Goal: Transaction & Acquisition: Purchase product/service

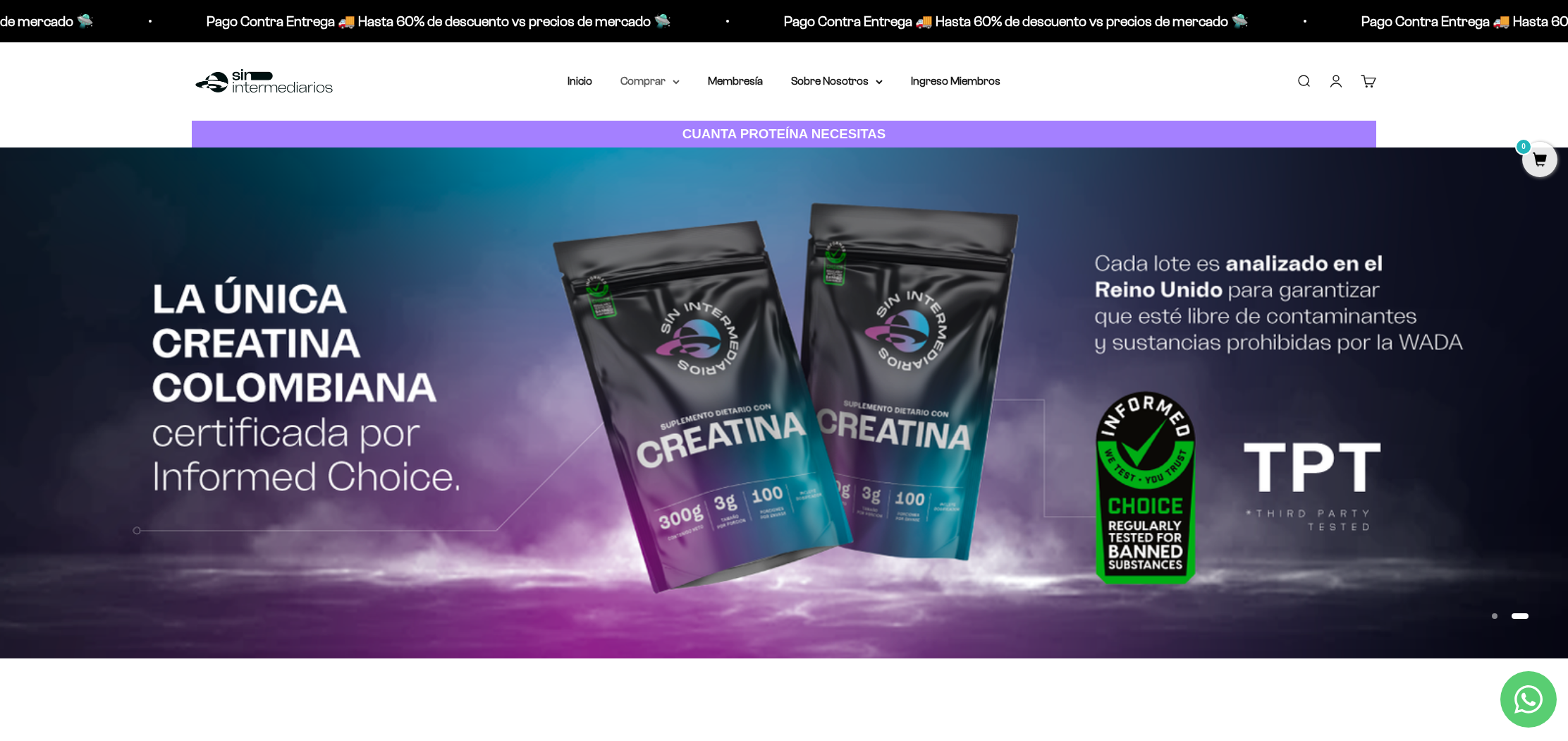
click at [666, 83] on summary "Comprar" at bounding box center [650, 80] width 59 height 18
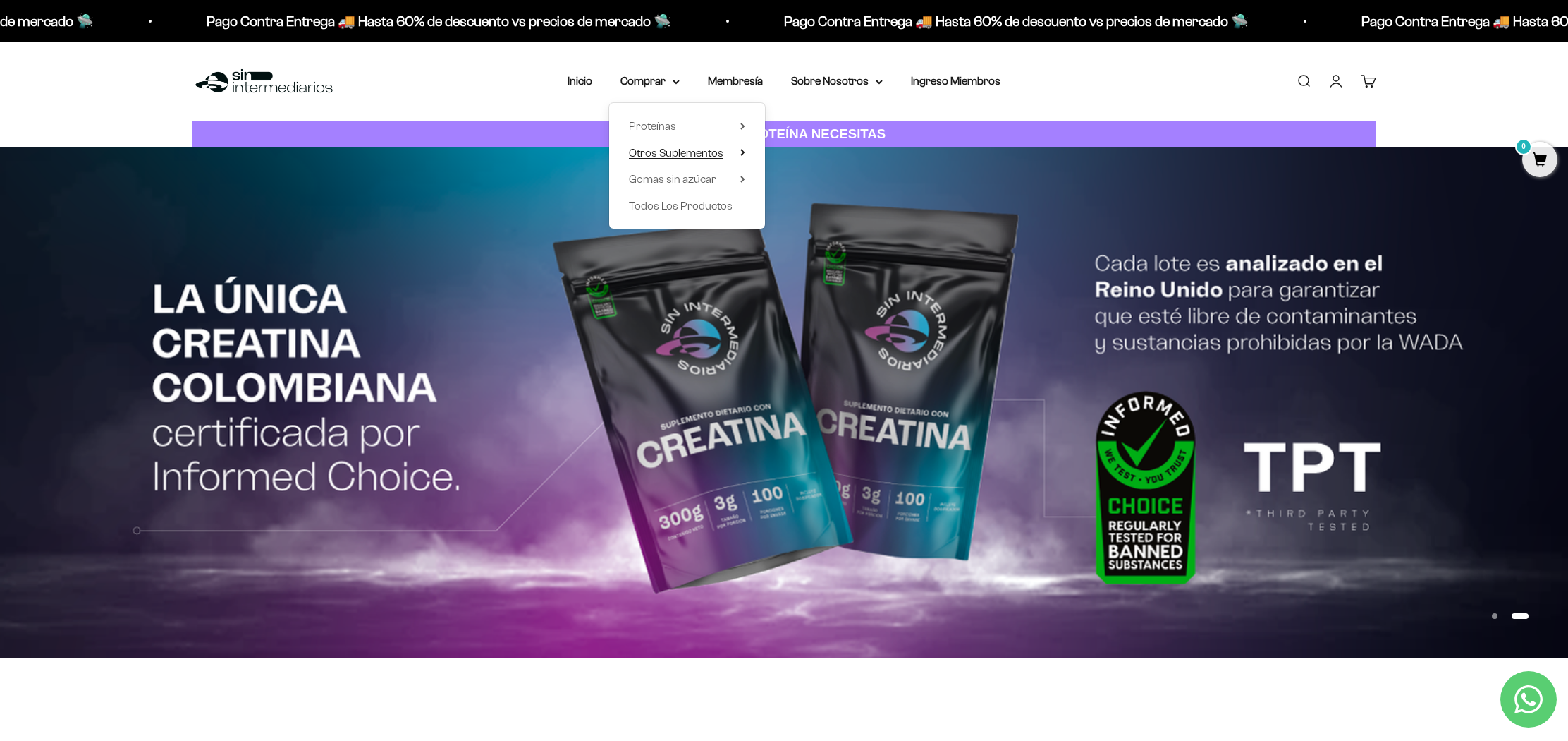
click at [713, 157] on span "Otros Suplementos" at bounding box center [676, 152] width 95 height 12
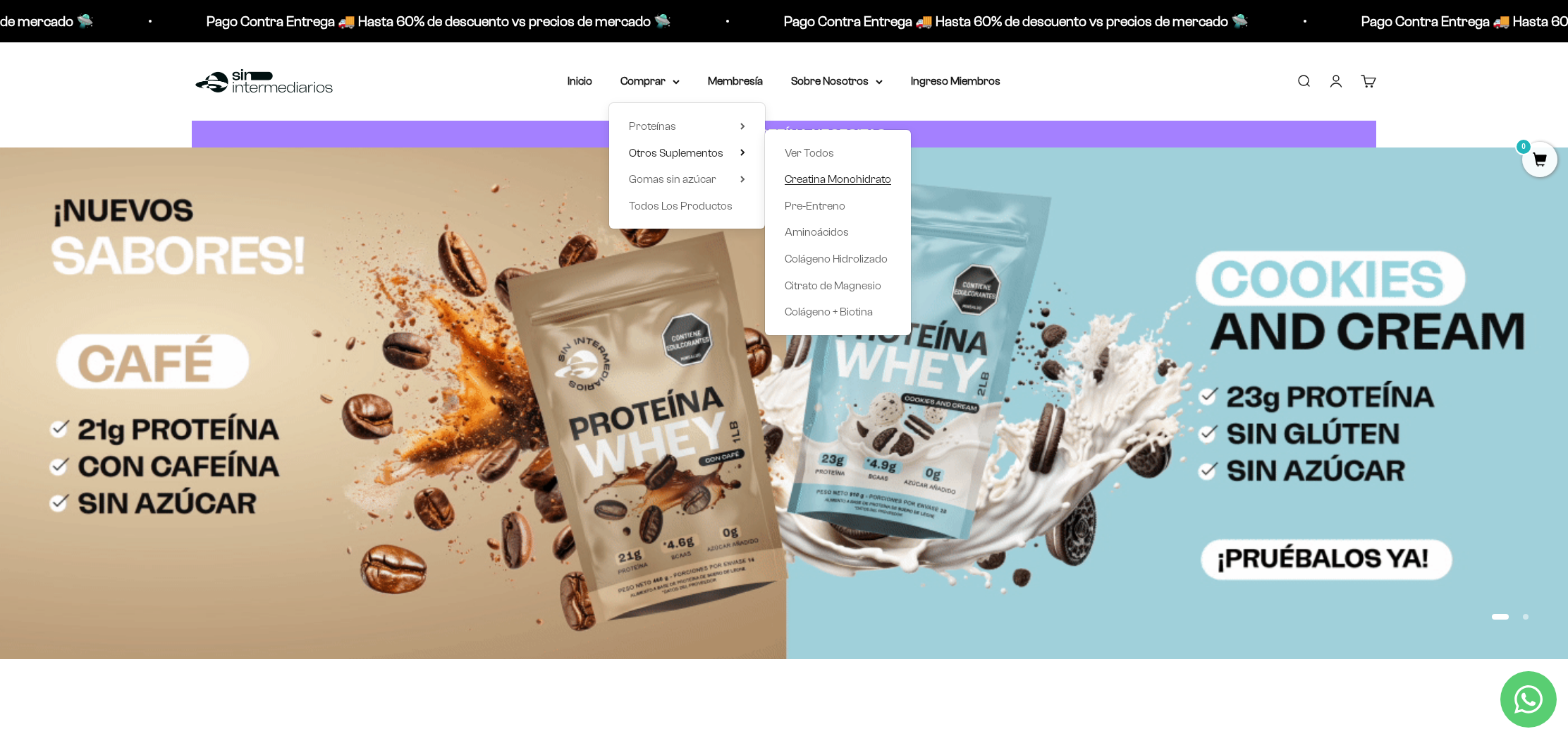
click at [834, 182] on span "Creatina Monohidrato" at bounding box center [838, 178] width 106 height 12
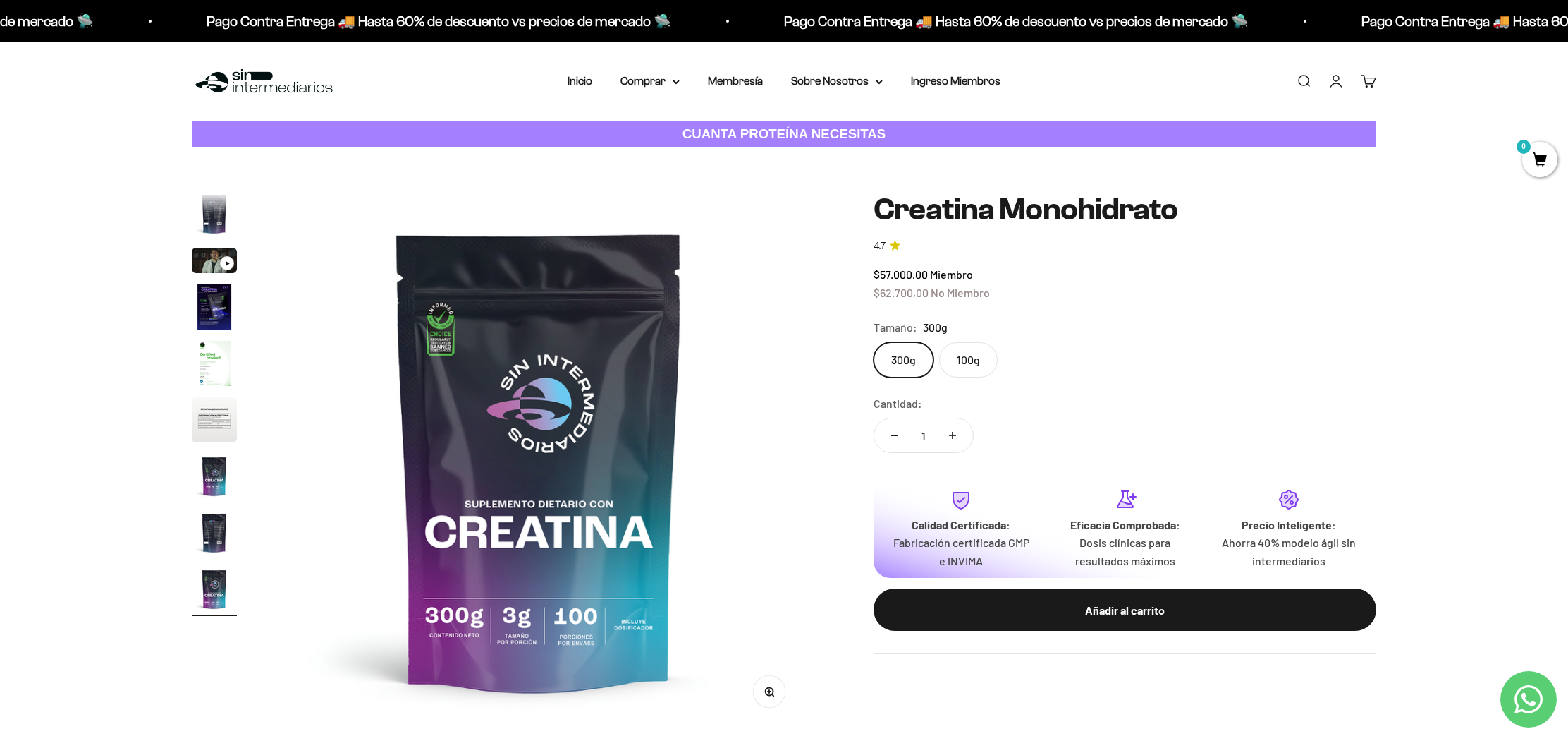
drag, startPoint x: 218, startPoint y: 312, endPoint x: 208, endPoint y: 309, distance: 10.4
click at [218, 312] on img "Ir al artículo 4" at bounding box center [214, 306] width 45 height 45
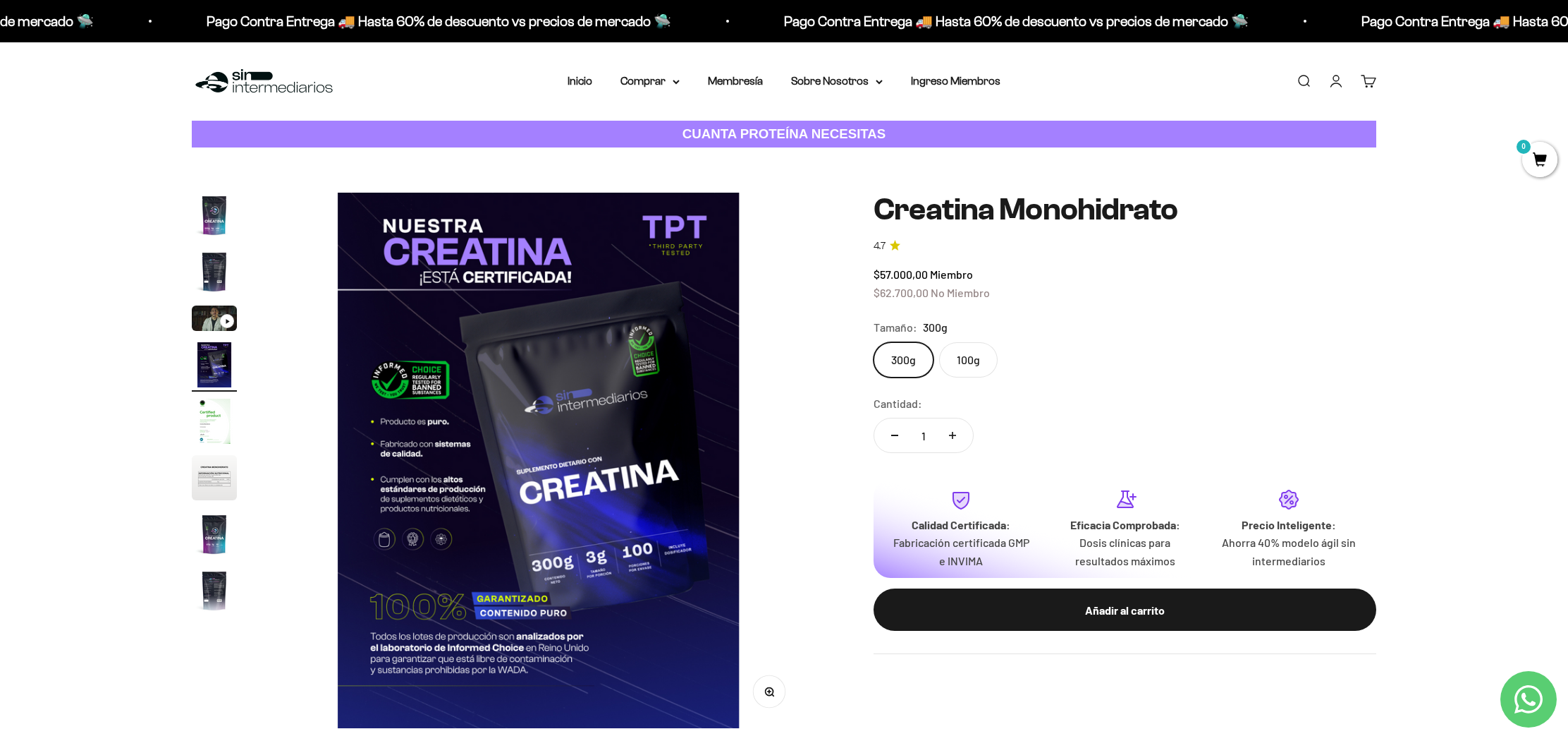
scroll to position [0, 1656]
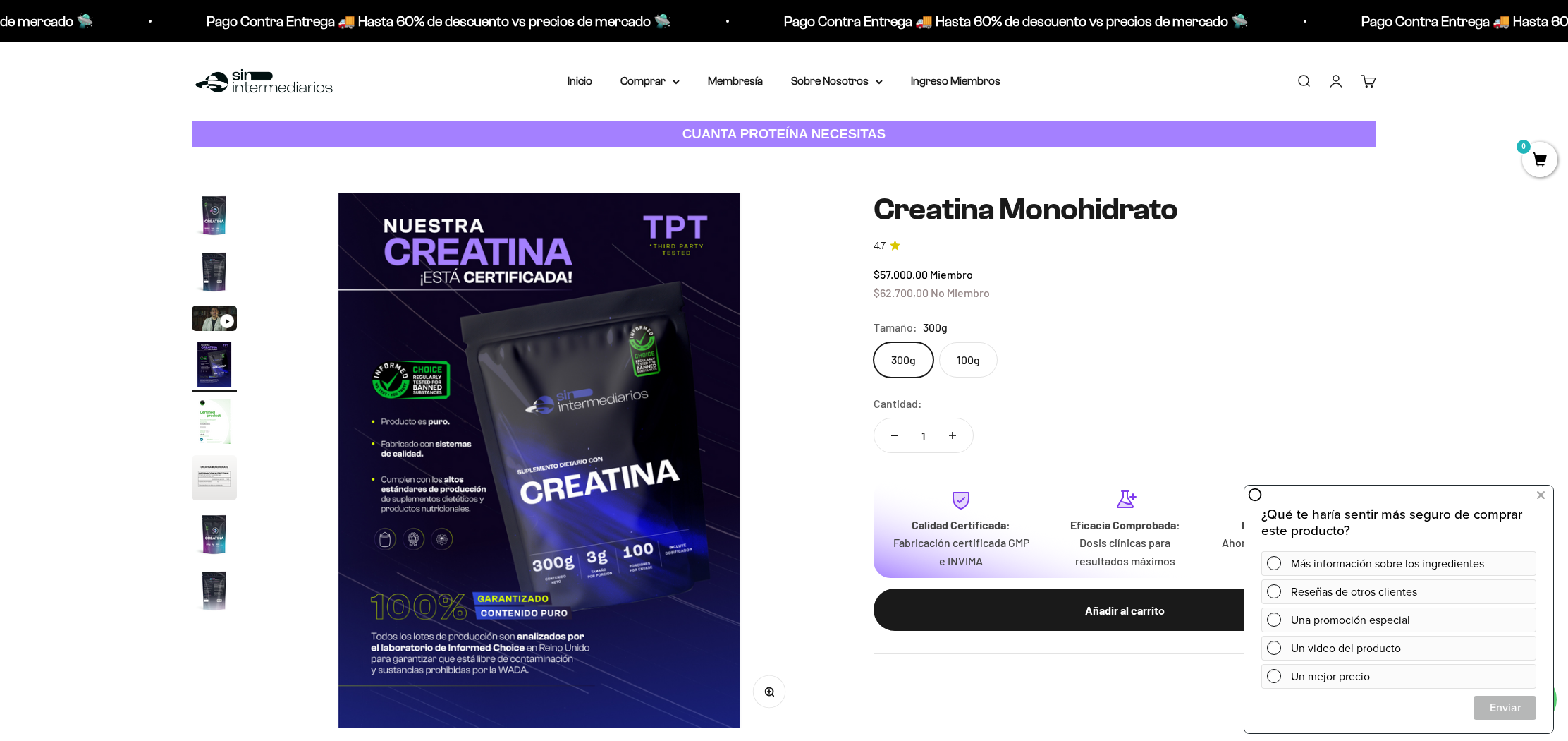
click at [1261, 402] on div "Cantidad: 1" at bounding box center [1125, 426] width 502 height 63
click at [1540, 494] on icon at bounding box center [1541, 495] width 8 height 18
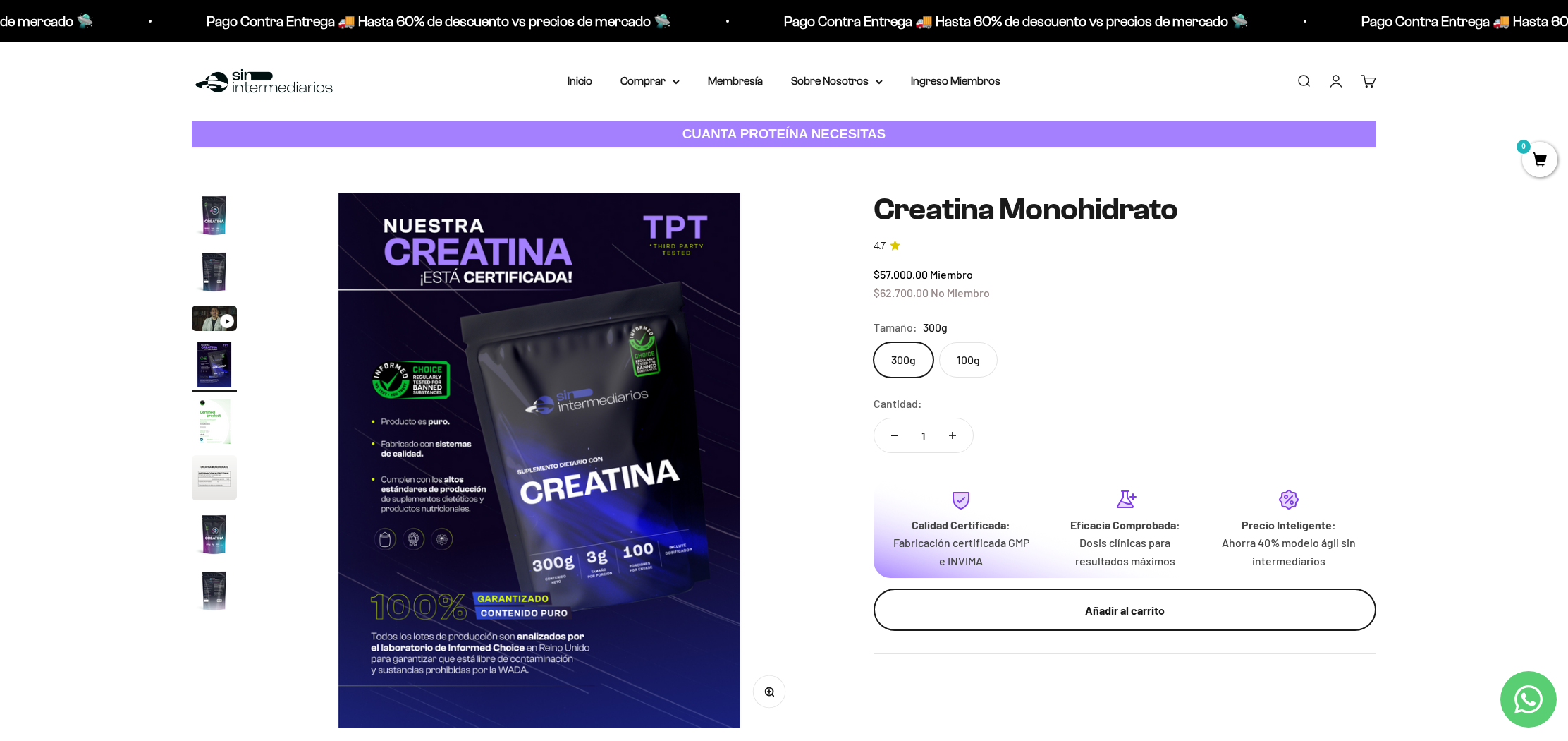
click at [1145, 616] on div "Añadir al carrito" at bounding box center [1125, 610] width 446 height 18
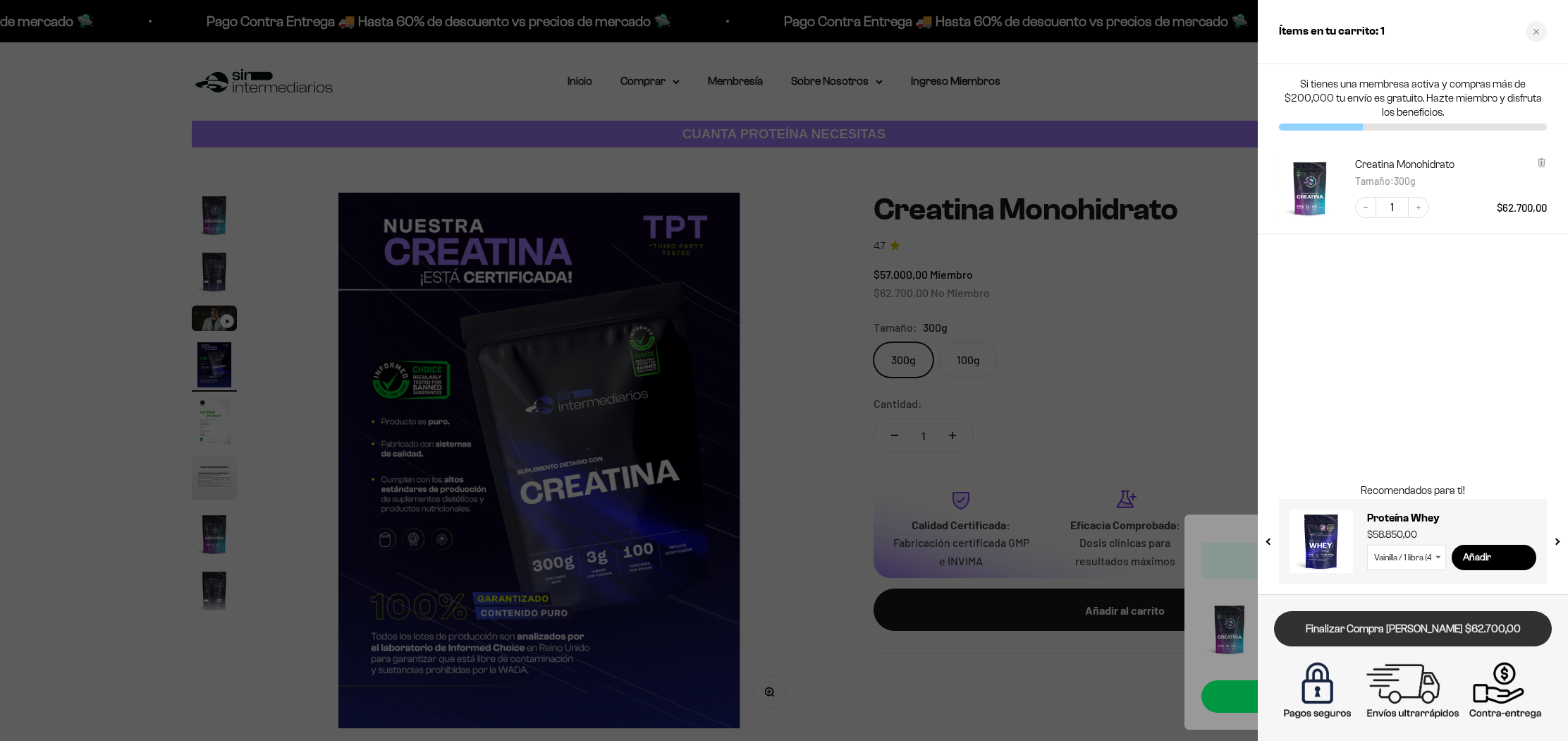
click at [1381, 627] on link "Finalizar Compra [PERSON_NAME] $62.700,00" at bounding box center [1413, 629] width 278 height 36
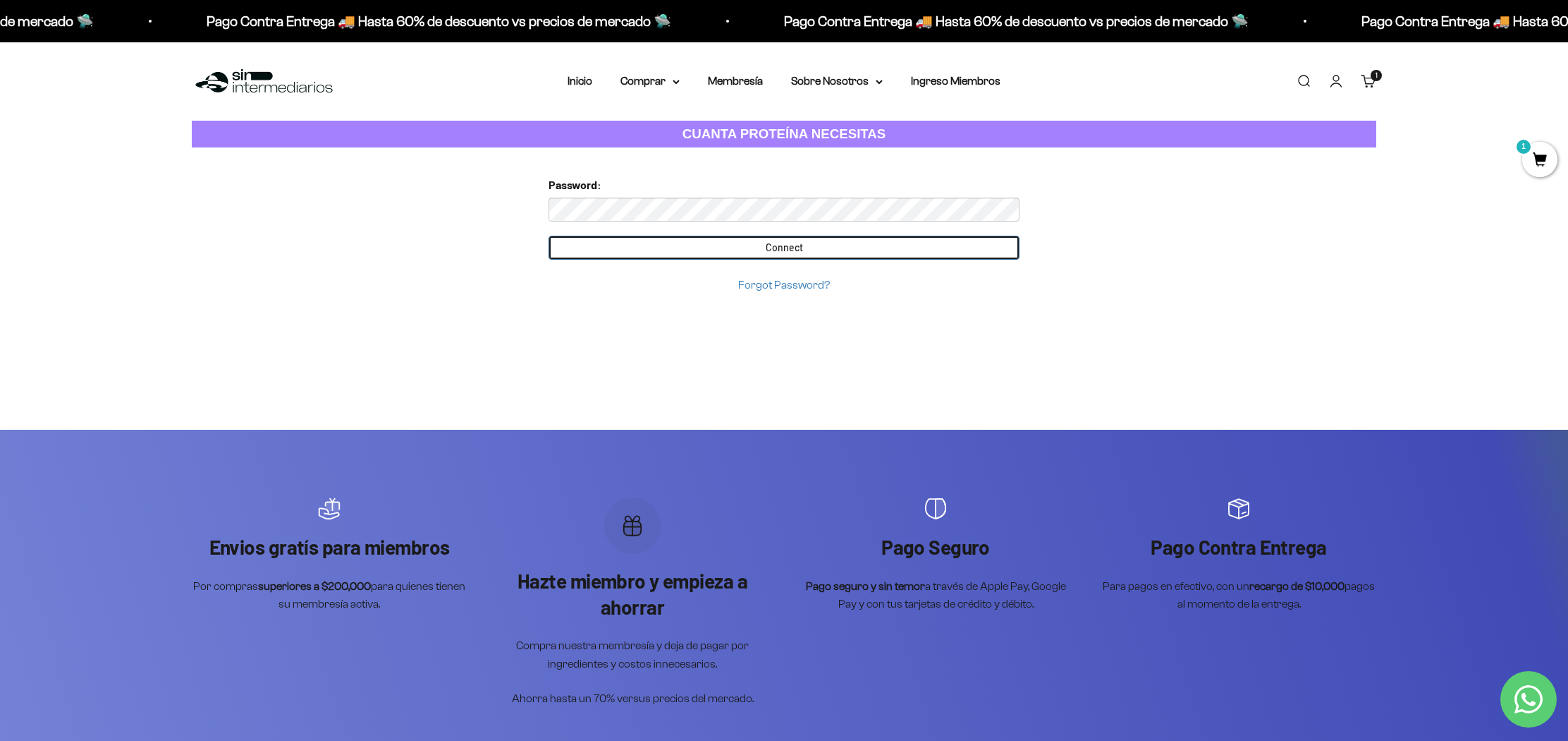
click at [820, 249] on input "Connect" at bounding box center [784, 248] width 471 height 24
click at [701, 245] on input "Connect" at bounding box center [784, 248] width 471 height 24
